Goal: Task Accomplishment & Management: Complete application form

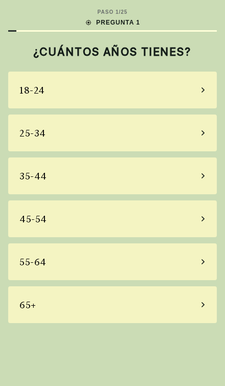
click at [32, 139] on div "25-34" at bounding box center [32, 133] width 27 height 14
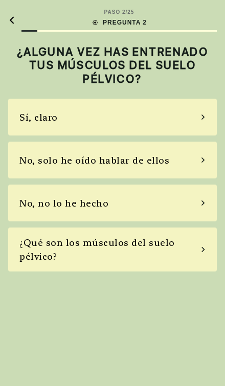
click at [14, 16] on icon at bounding box center [11, 20] width 7 height 8
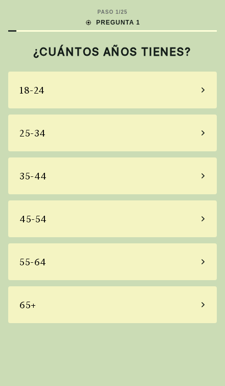
click at [28, 85] on div "18-24" at bounding box center [32, 90] width 26 height 14
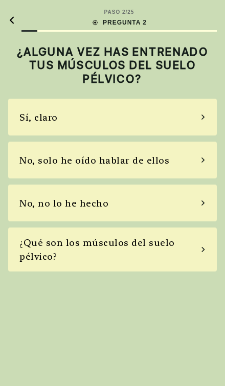
click at [50, 209] on div "No, no lo he hecho" at bounding box center [63, 204] width 89 height 14
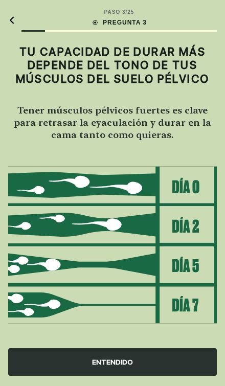
click at [110, 375] on div "ENTENDIDO" at bounding box center [112, 363] width 209 height 28
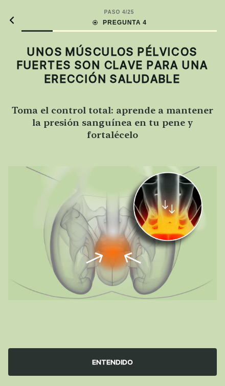
click at [159, 361] on div "ENTENDIDO" at bounding box center [112, 363] width 209 height 28
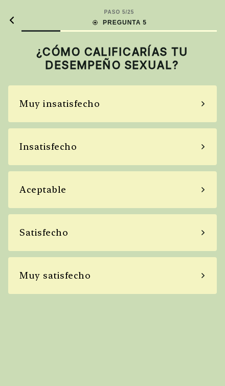
click at [28, 152] on div "Insatisfecho" at bounding box center [47, 147] width 57 height 14
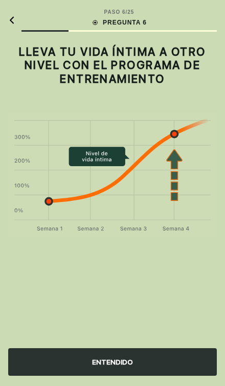
click at [147, 364] on div "ENTENDIDO" at bounding box center [112, 363] width 209 height 28
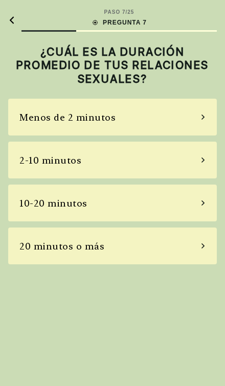
click at [31, 165] on div "2-10 minutos" at bounding box center [50, 161] width 62 height 14
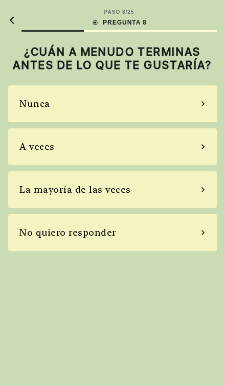
click at [32, 197] on div "La mayoría de las veces" at bounding box center [75, 190] width 112 height 14
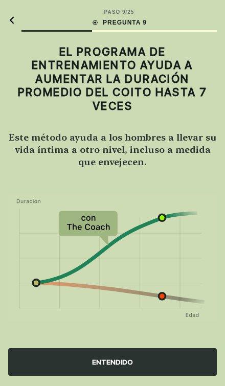
click at [152, 361] on div "ENTENDIDO" at bounding box center [112, 363] width 209 height 28
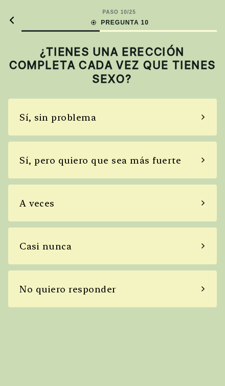
click at [30, 202] on div "A veces" at bounding box center [36, 204] width 35 height 14
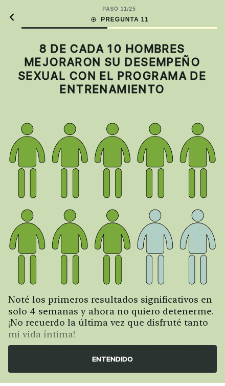
scroll to position [2, 0]
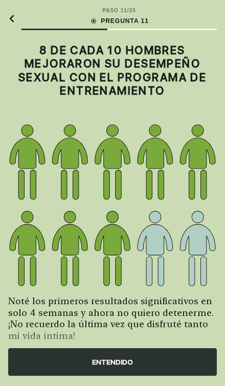
click at [136, 369] on div "ENTENDIDO" at bounding box center [112, 363] width 209 height 28
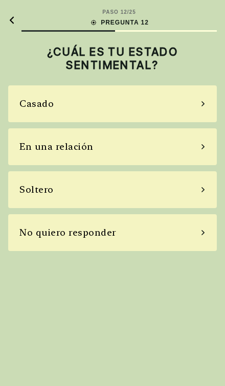
click at [32, 187] on div "Soltero" at bounding box center [36, 190] width 34 height 14
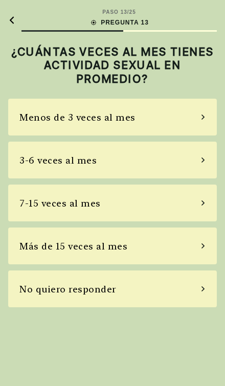
click at [28, 116] on div "Menos de 3 veces al mes" at bounding box center [77, 118] width 116 height 14
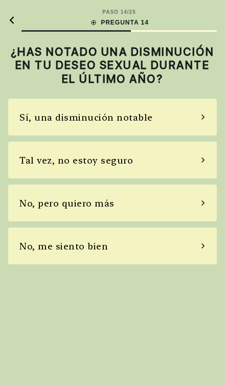
click at [46, 167] on div "Tal vez, no estoy seguro" at bounding box center [76, 161] width 114 height 14
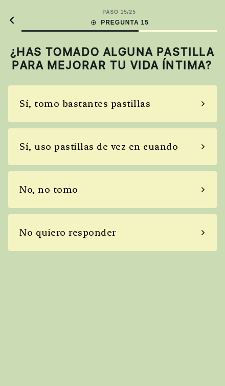
click at [55, 154] on div "Sí, uso pastillas de vez en cuando" at bounding box center [98, 147] width 159 height 14
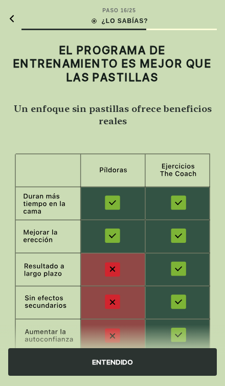
click at [149, 359] on div "ENTENDIDO" at bounding box center [112, 363] width 209 height 28
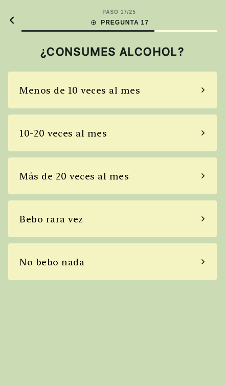
click at [32, 218] on div "Bebo rara vez" at bounding box center [51, 219] width 64 height 14
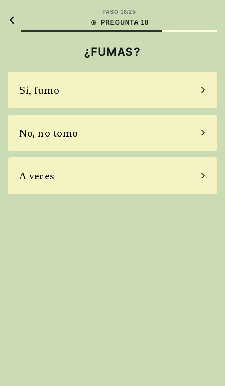
click at [27, 176] on div "A veces" at bounding box center [36, 176] width 35 height 14
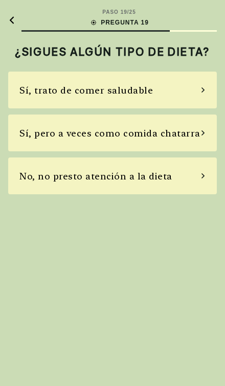
click at [38, 183] on div "No, no presto atención a la dieta" at bounding box center [112, 176] width 209 height 37
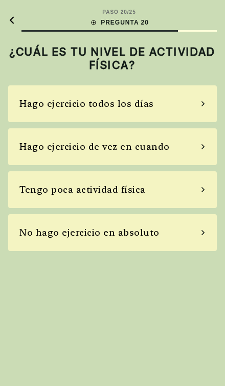
click at [45, 192] on div "Tengo poca actividad física" at bounding box center [82, 190] width 126 height 14
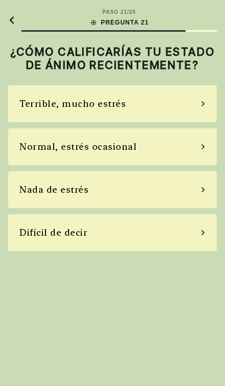
click at [44, 165] on div "Normal, estrés ocasional" at bounding box center [112, 146] width 209 height 37
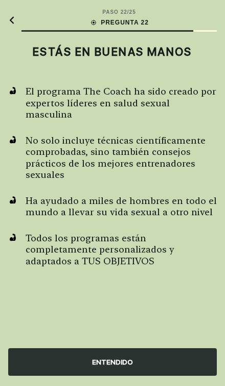
click at [135, 370] on div "ENTENDIDO" at bounding box center [112, 363] width 209 height 28
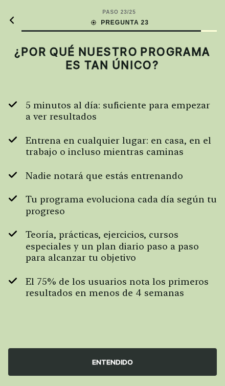
click at [137, 361] on div "ENTENDIDO" at bounding box center [112, 363] width 209 height 28
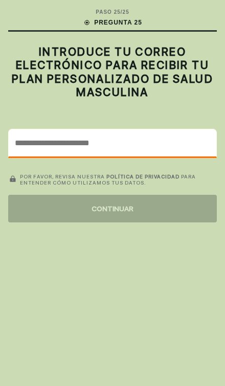
click at [50, 138] on input "email" at bounding box center [113, 143] width 208 height 28
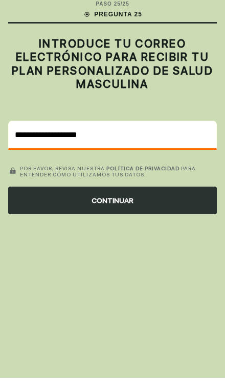
type input "**********"
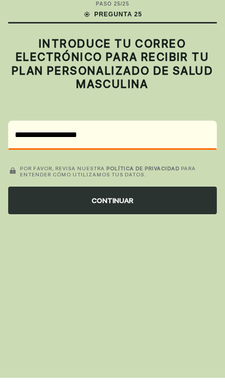
click at [38, 199] on div "CONTINUAR" at bounding box center [112, 209] width 209 height 28
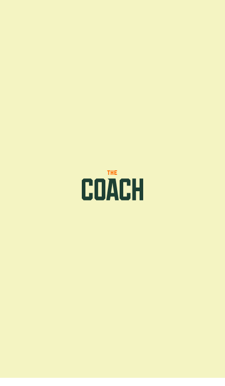
scroll to position [10, 0]
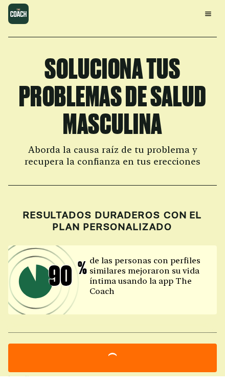
scroll to position [9, 0]
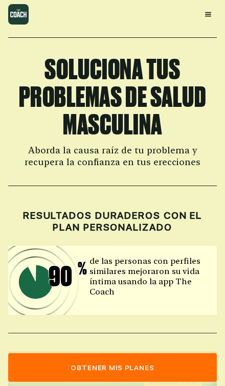
click at [77, 363] on button "Obtener mis planes" at bounding box center [112, 368] width 209 height 29
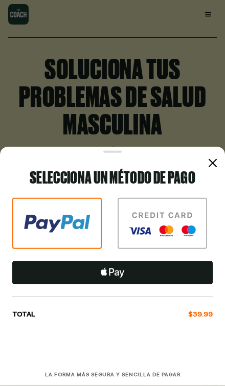
click at [60, 282] on button at bounding box center [112, 273] width 201 height 23
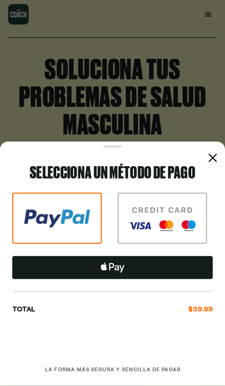
click at [180, 269] on button at bounding box center [112, 267] width 201 height 23
click at [216, 161] on icon at bounding box center [213, 158] width 8 height 8
